Goal: Complete application form

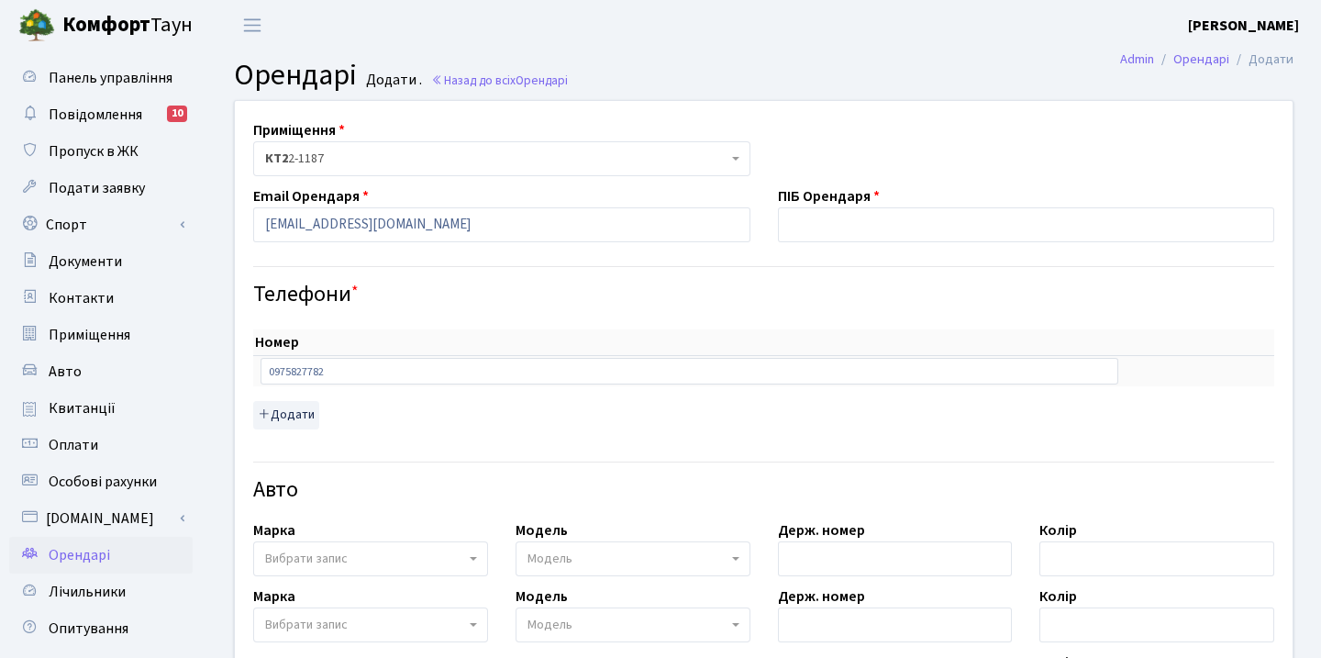
click at [340, 229] on input "a.lisovolik@ggmai.com" at bounding box center [501, 224] width 497 height 35
click at [361, 226] on input "a.lisovolik@gmai.com" at bounding box center [501, 224] width 497 height 35
click at [468, 231] on input "[EMAIL_ADDRESS][DOMAIN_NAME]" at bounding box center [501, 224] width 497 height 35
type input "[EMAIL_ADDRESS][DOMAIN_NAME]"
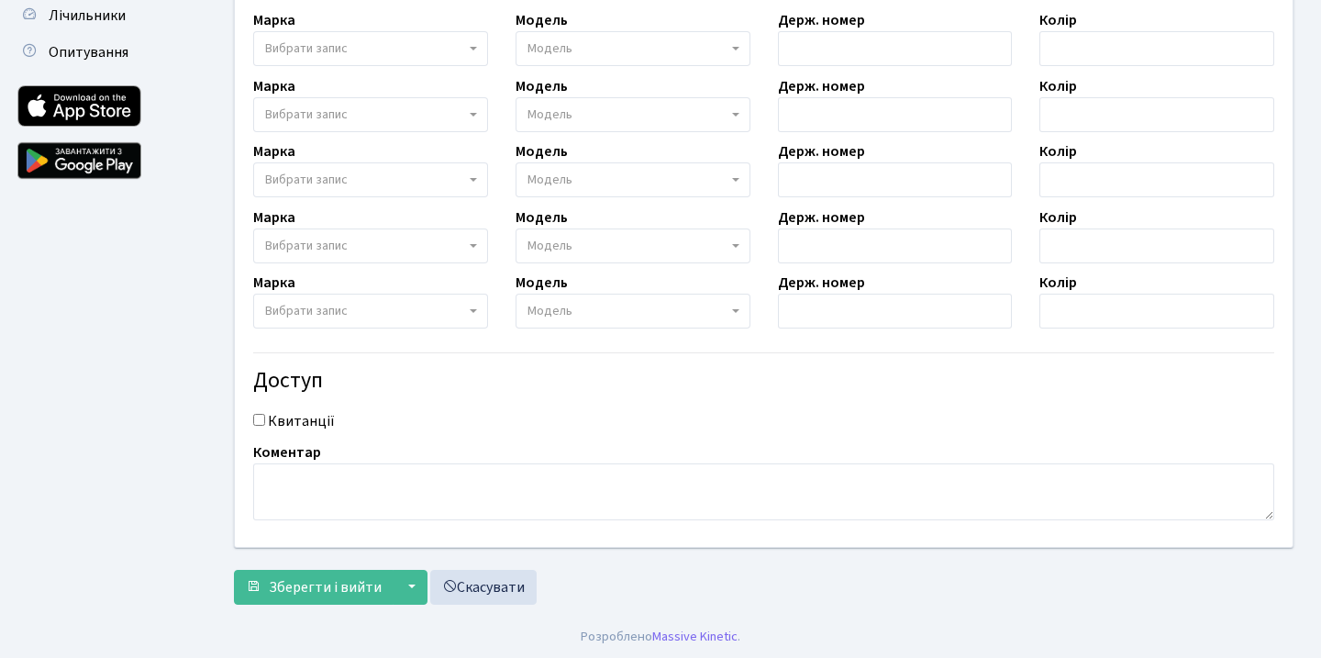
scroll to position [575, 0]
type input "Лісоволік [PERSON_NAME]"
click at [325, 583] on span "Зберегти і вийти" at bounding box center [325, 588] width 113 height 20
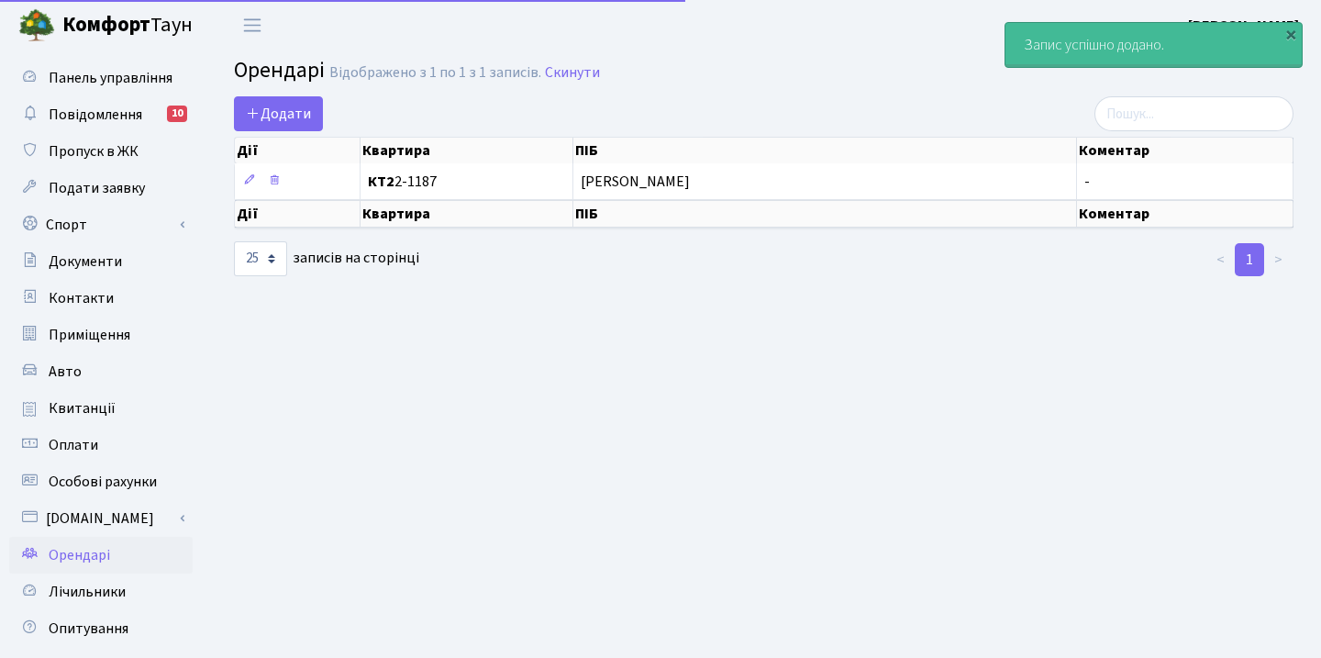
select select "25"
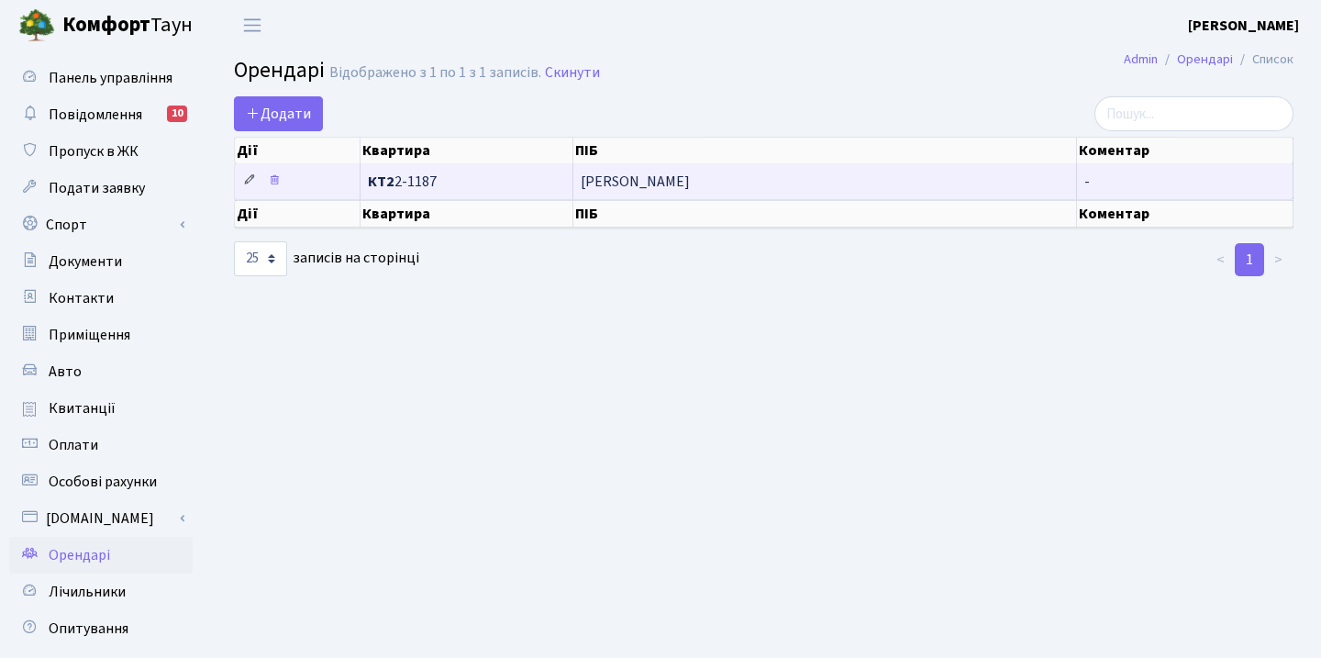
click at [247, 186] on icon at bounding box center [249, 179] width 13 height 13
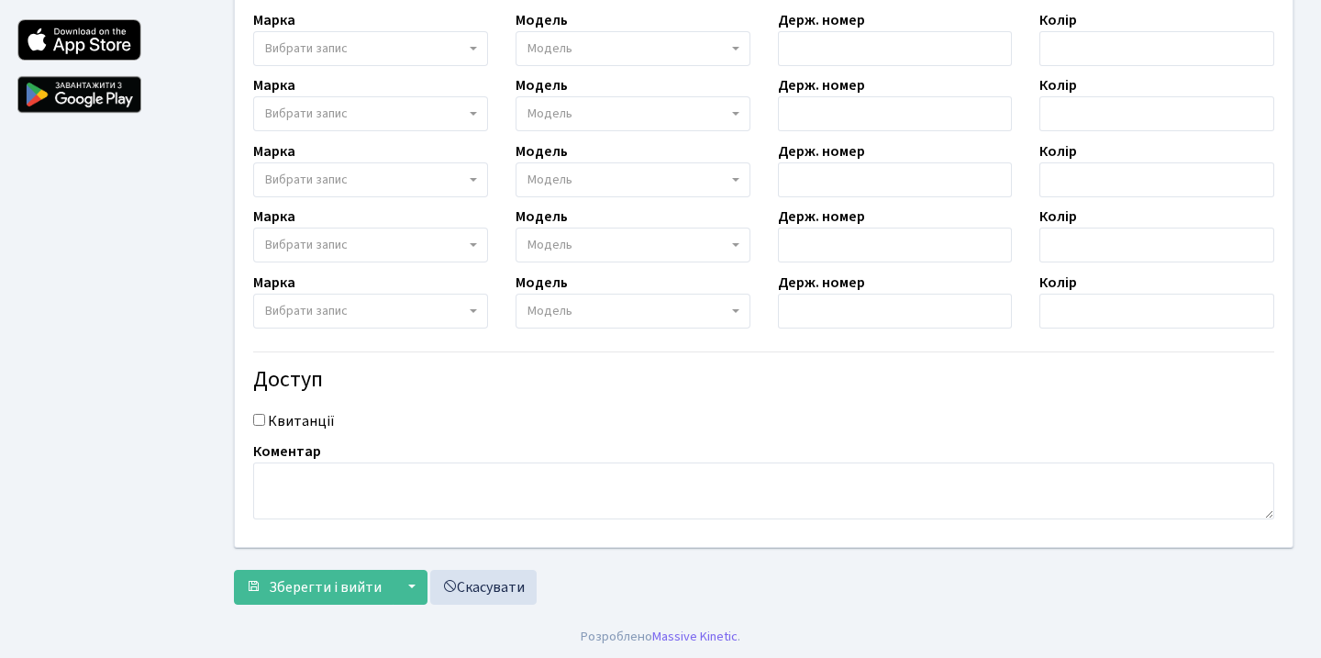
scroll to position [641, 0]
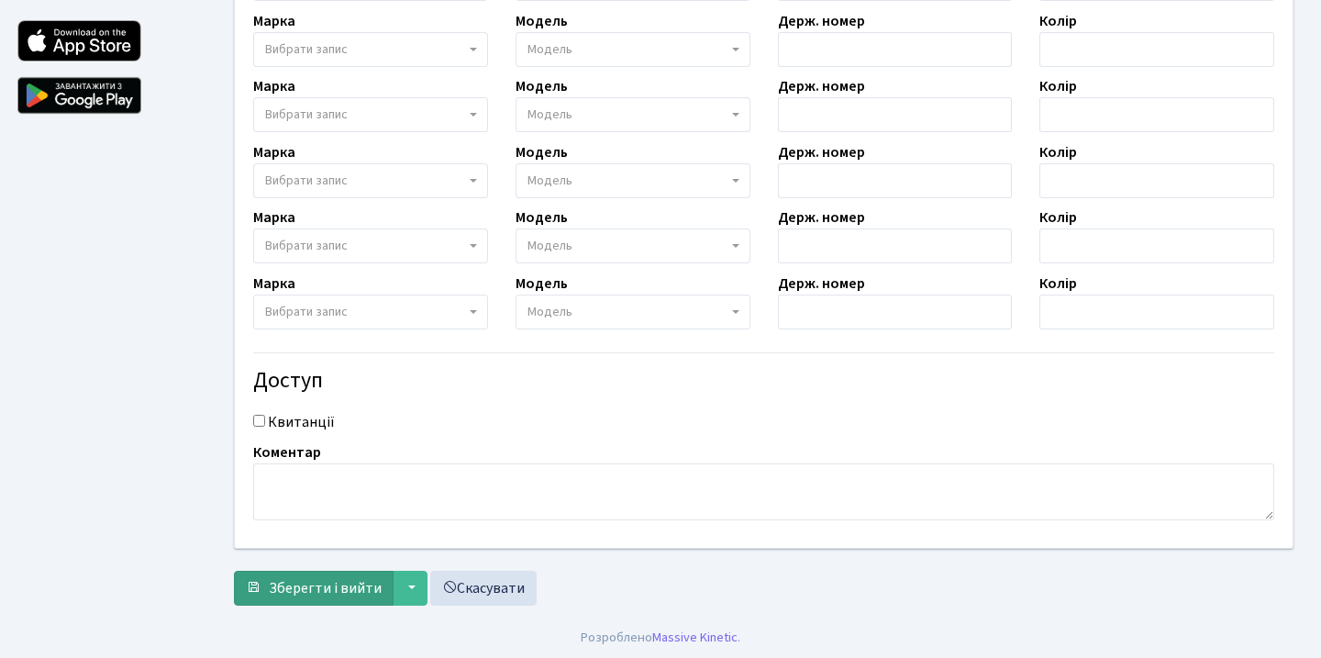
click at [303, 587] on span "Зберегти і вийти" at bounding box center [325, 588] width 113 height 20
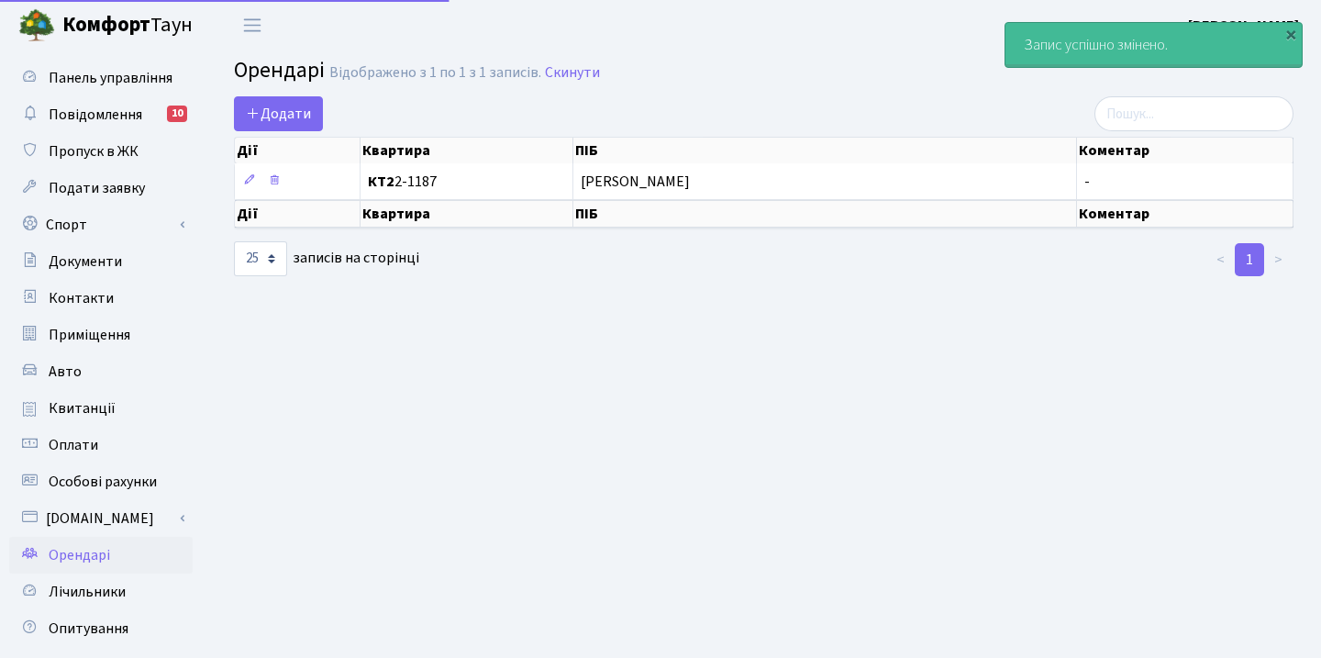
select select "25"
